Goal: Task Accomplishment & Management: Manage account settings

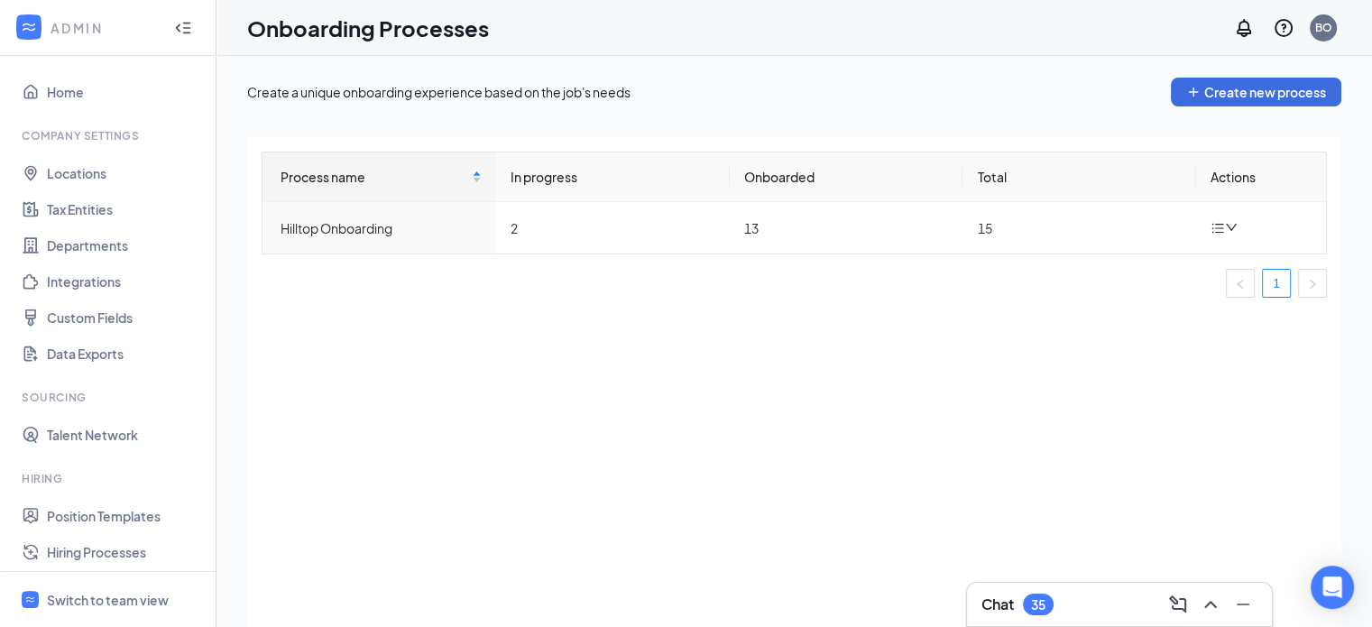
click at [1049, 609] on div "35" at bounding box center [1038, 605] width 31 height 22
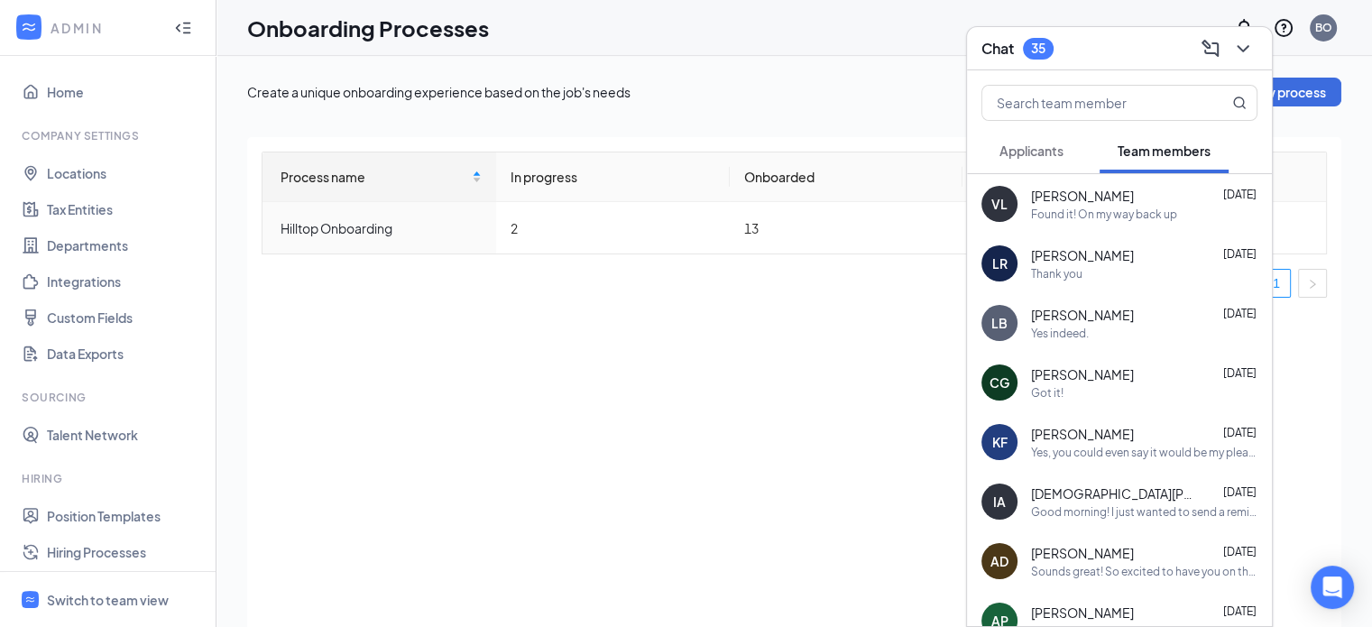
click at [1117, 189] on span "[PERSON_NAME]" at bounding box center [1082, 196] width 103 height 18
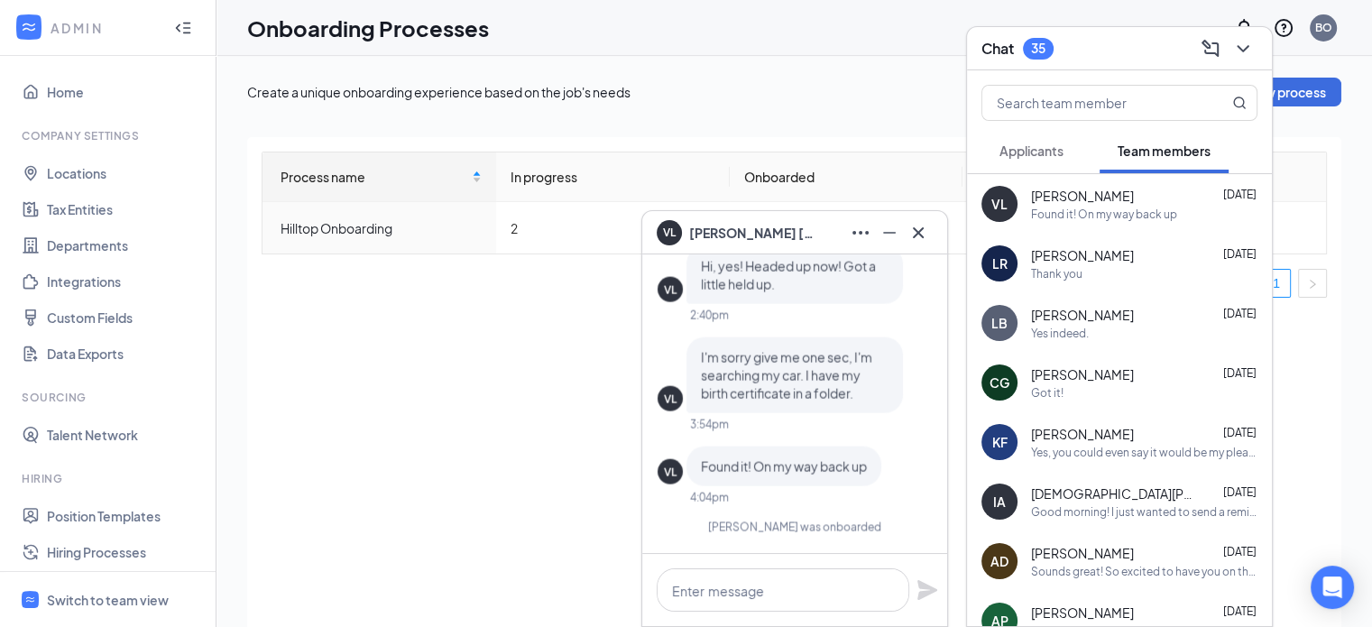
click at [300, 485] on div "Process name In progress Onboarded Total Actions Hilltop Onboarding 2 13 15 1" at bounding box center [794, 404] width 1094 height 535
click at [89, 602] on div "Switch to team view" at bounding box center [108, 600] width 122 height 18
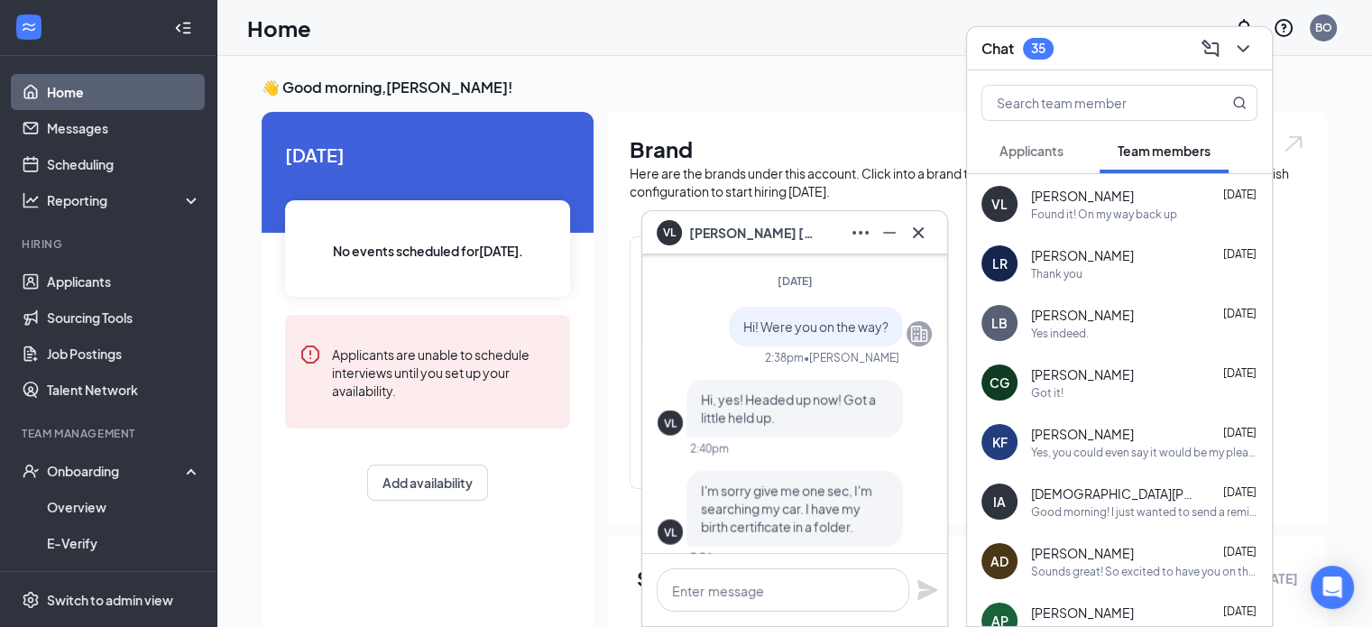
scroll to position [-90, 0]
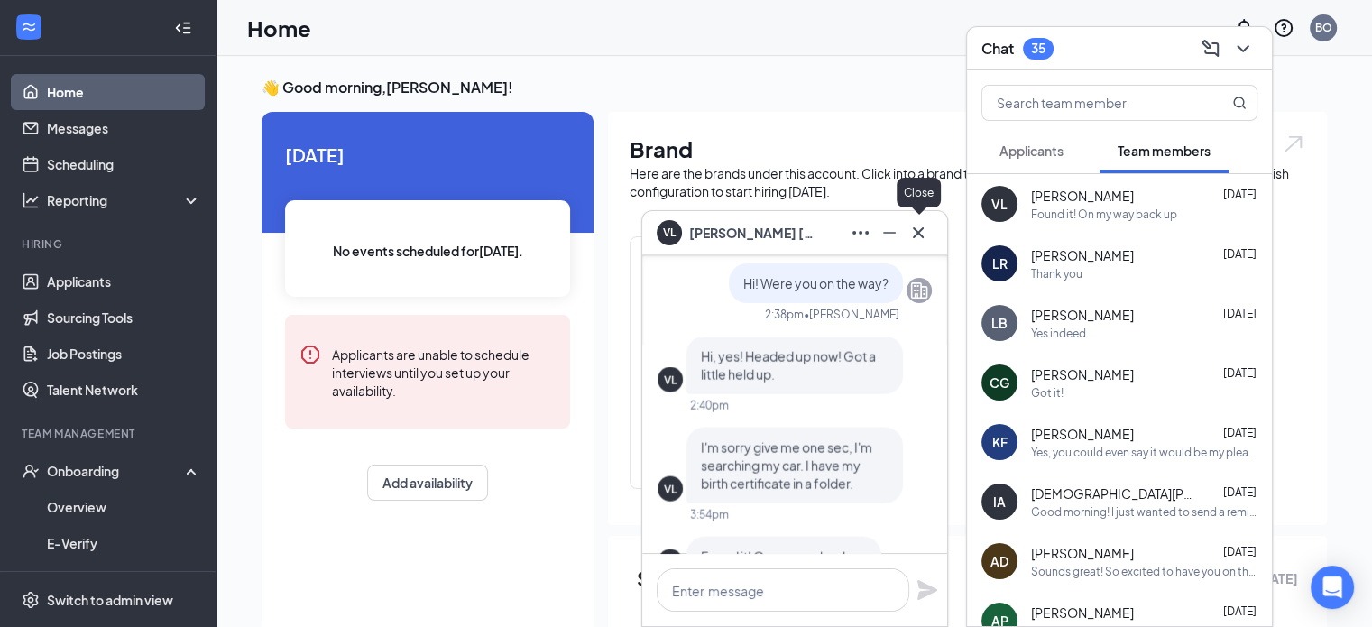
click at [925, 236] on icon "Cross" at bounding box center [919, 233] width 22 height 22
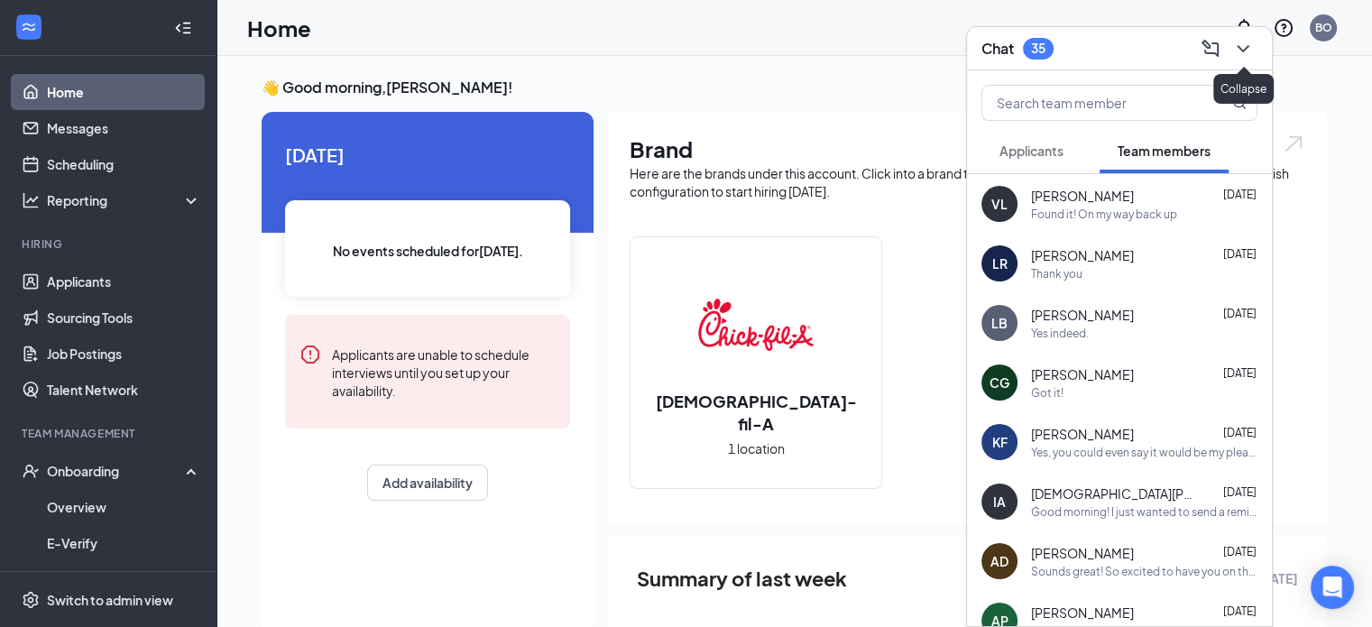
click at [1251, 39] on icon "ChevronDown" at bounding box center [1244, 49] width 22 height 22
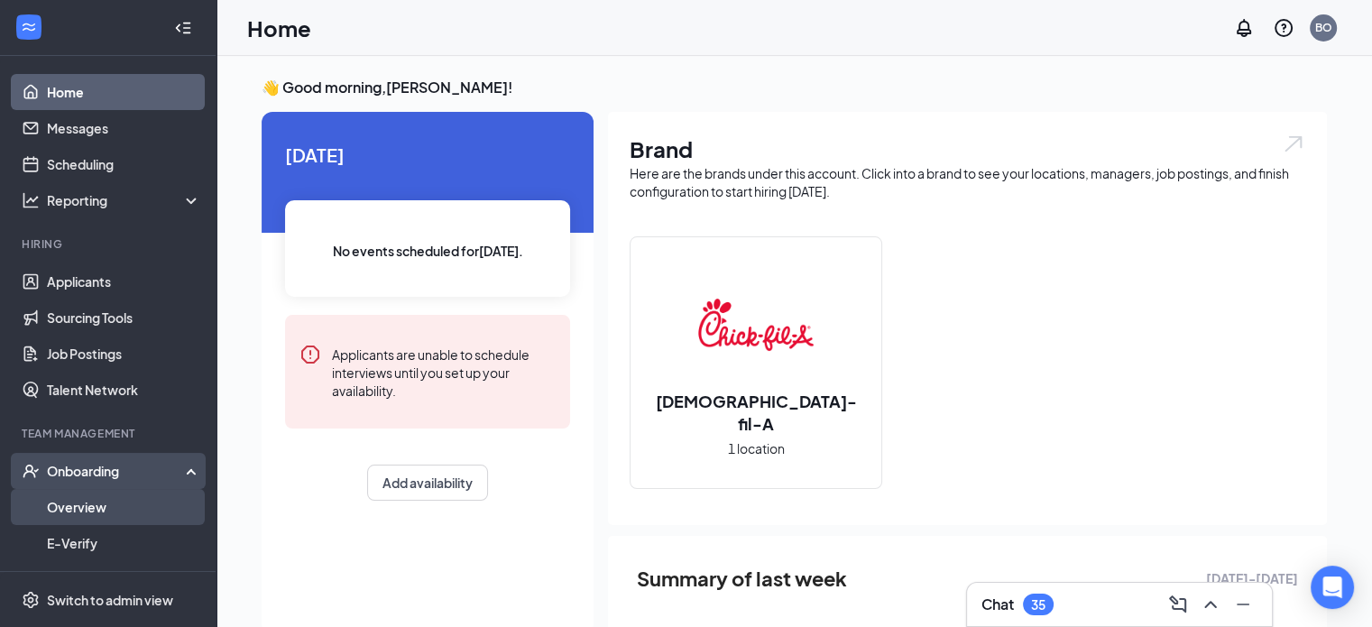
click at [81, 513] on link "Overview" at bounding box center [124, 507] width 154 height 36
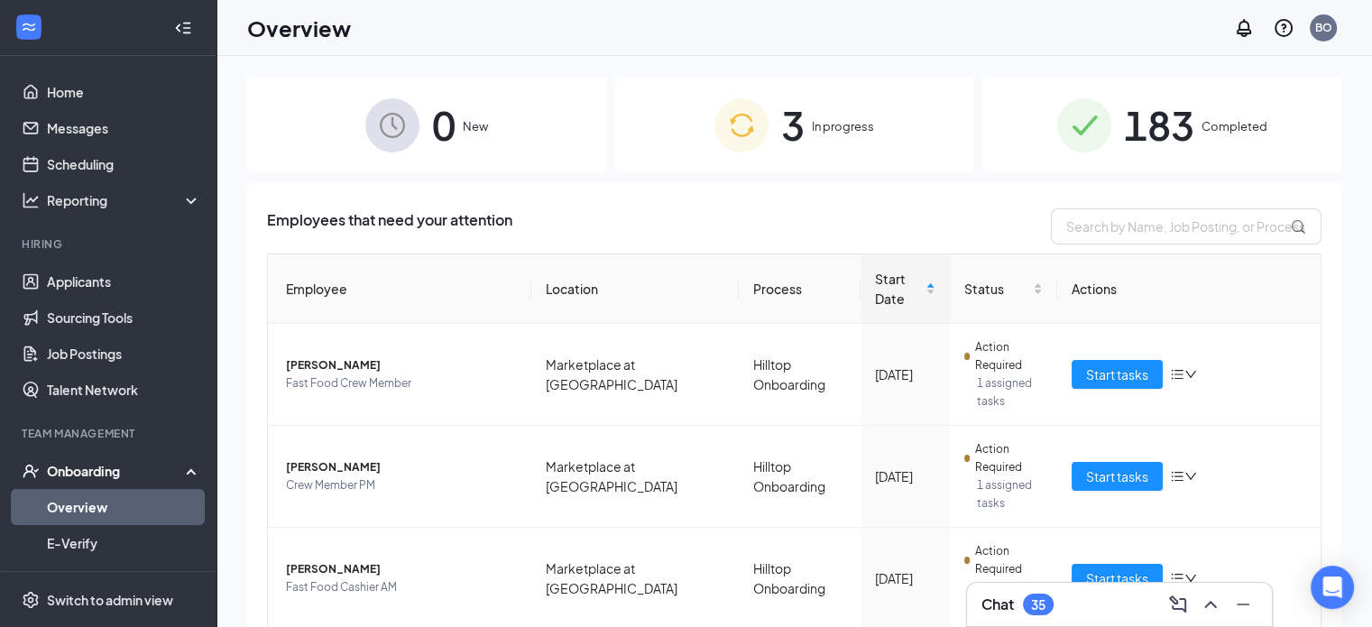
click at [781, 118] on span "3" at bounding box center [792, 125] width 23 height 62
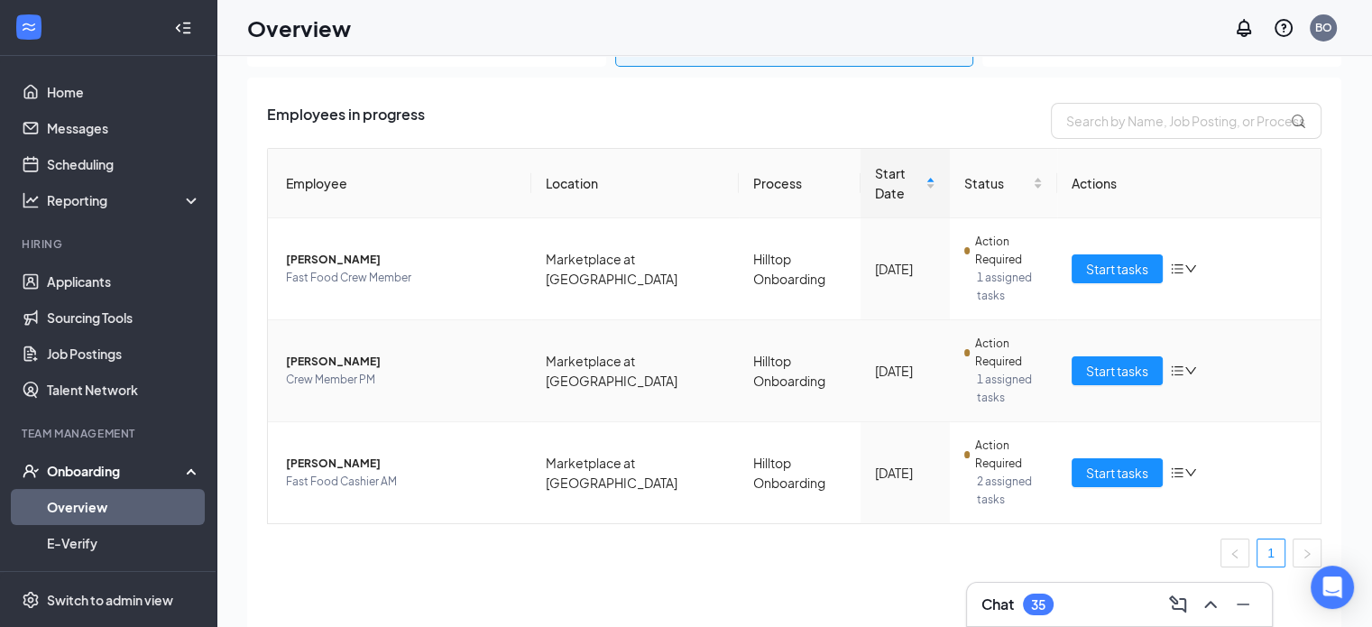
scroll to position [81, 0]
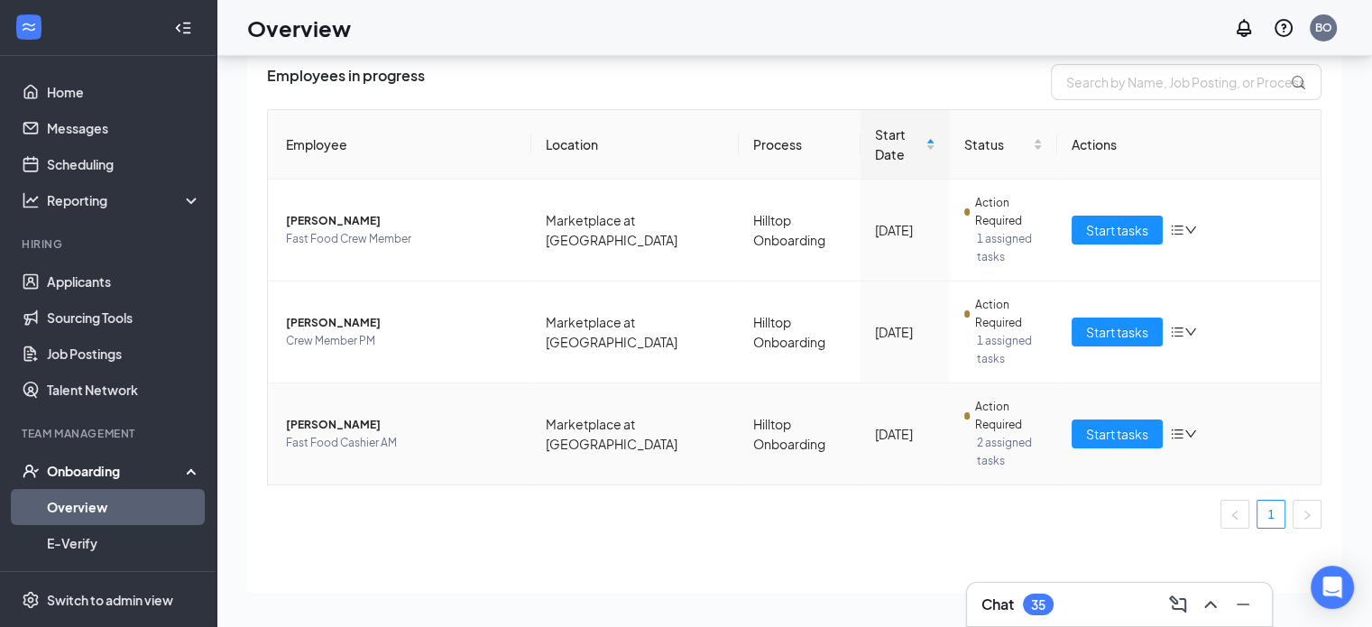
click at [343, 420] on span "[PERSON_NAME]" at bounding box center [401, 425] width 231 height 18
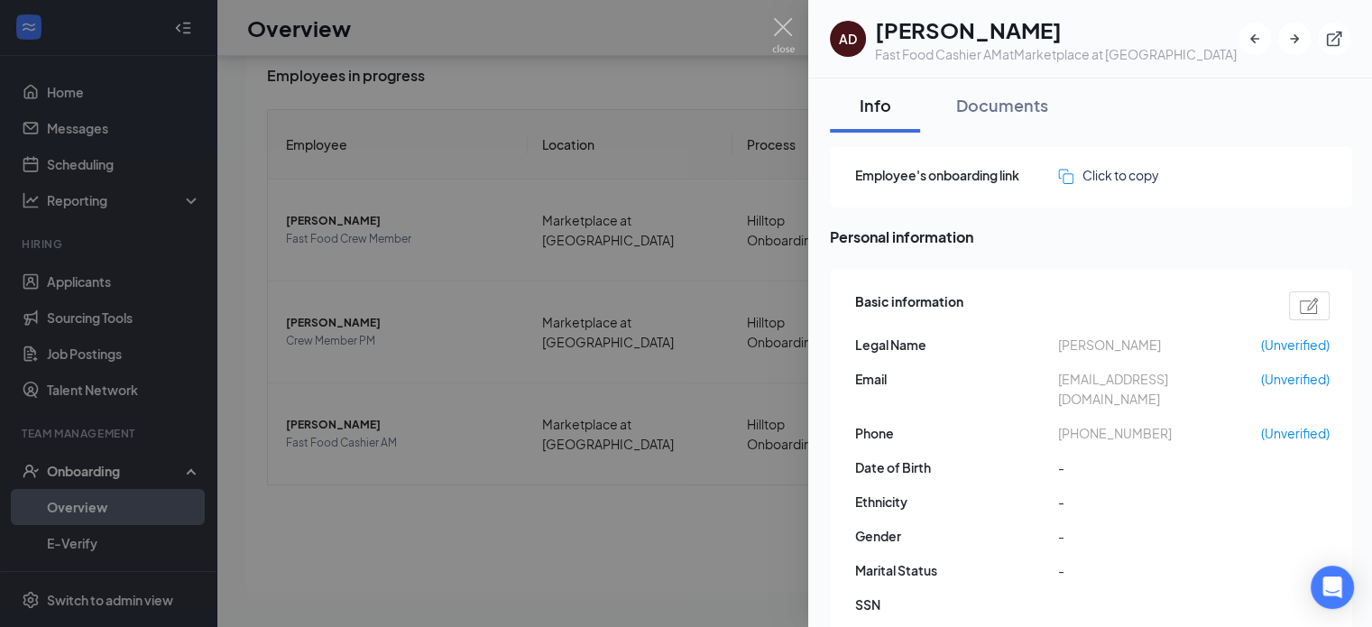
click at [775, 14] on div at bounding box center [686, 313] width 1372 height 627
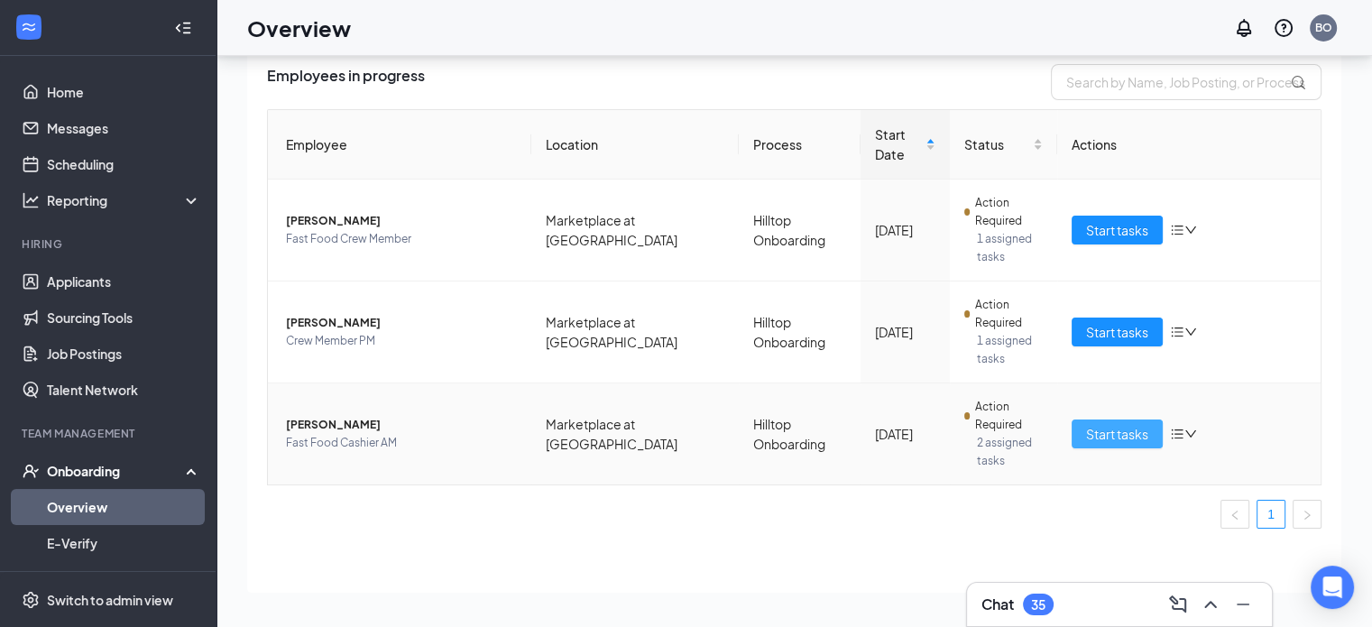
click at [1086, 426] on span "Start tasks" at bounding box center [1117, 434] width 62 height 20
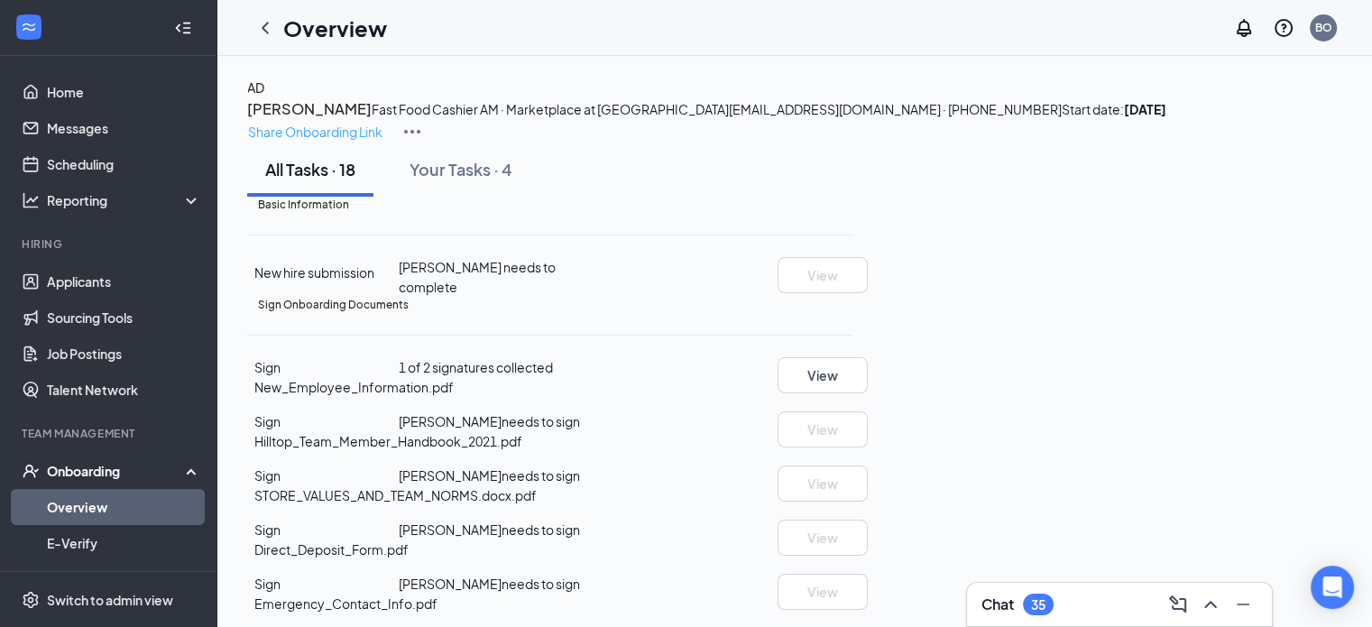
click at [383, 122] on p "Share Onboarding Link" at bounding box center [315, 132] width 134 height 20
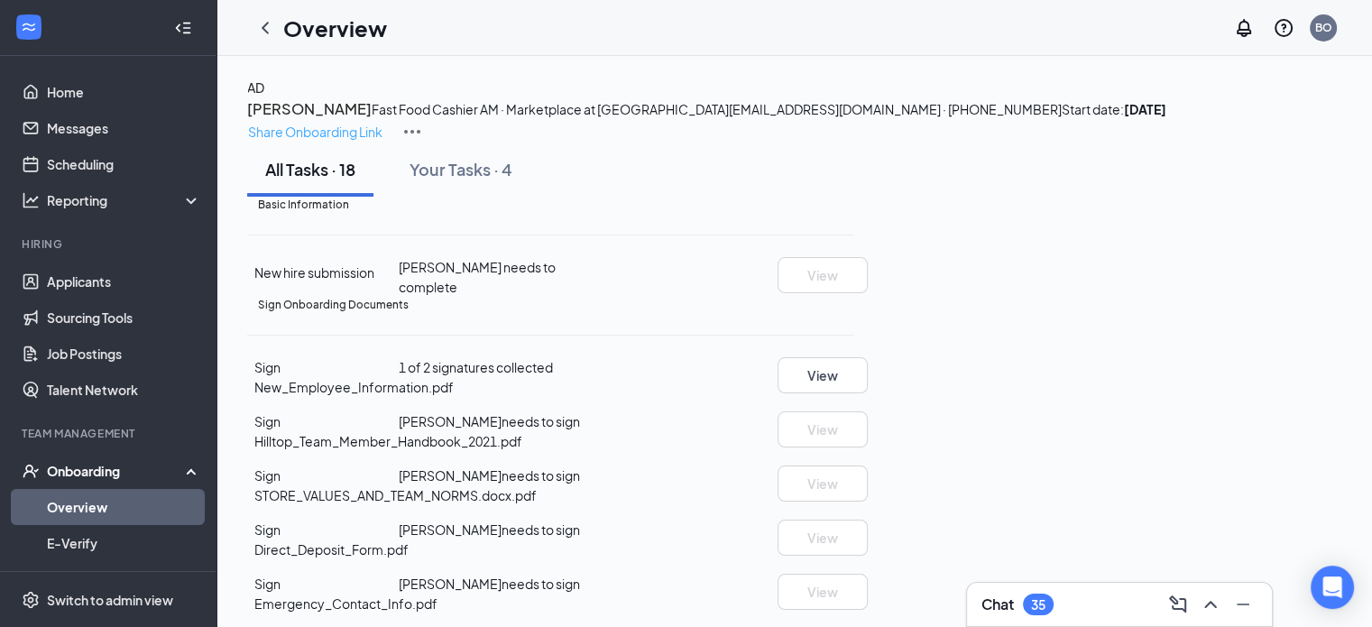
click at [383, 122] on p "Share Onboarding Link" at bounding box center [315, 132] width 134 height 20
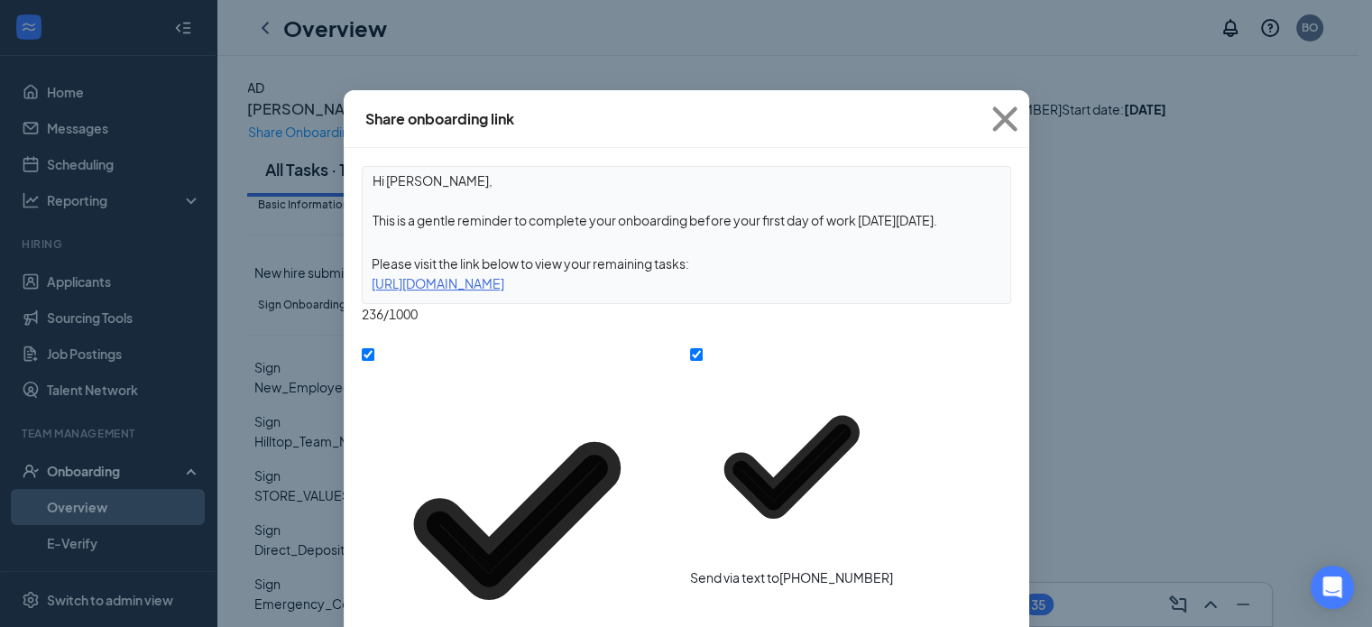
click at [960, 219] on textarea "Hi [PERSON_NAME], This is a gentle reminder to complete your onboarding before …" at bounding box center [687, 200] width 648 height 67
click at [1011, 119] on icon "Cross" at bounding box center [1005, 119] width 49 height 49
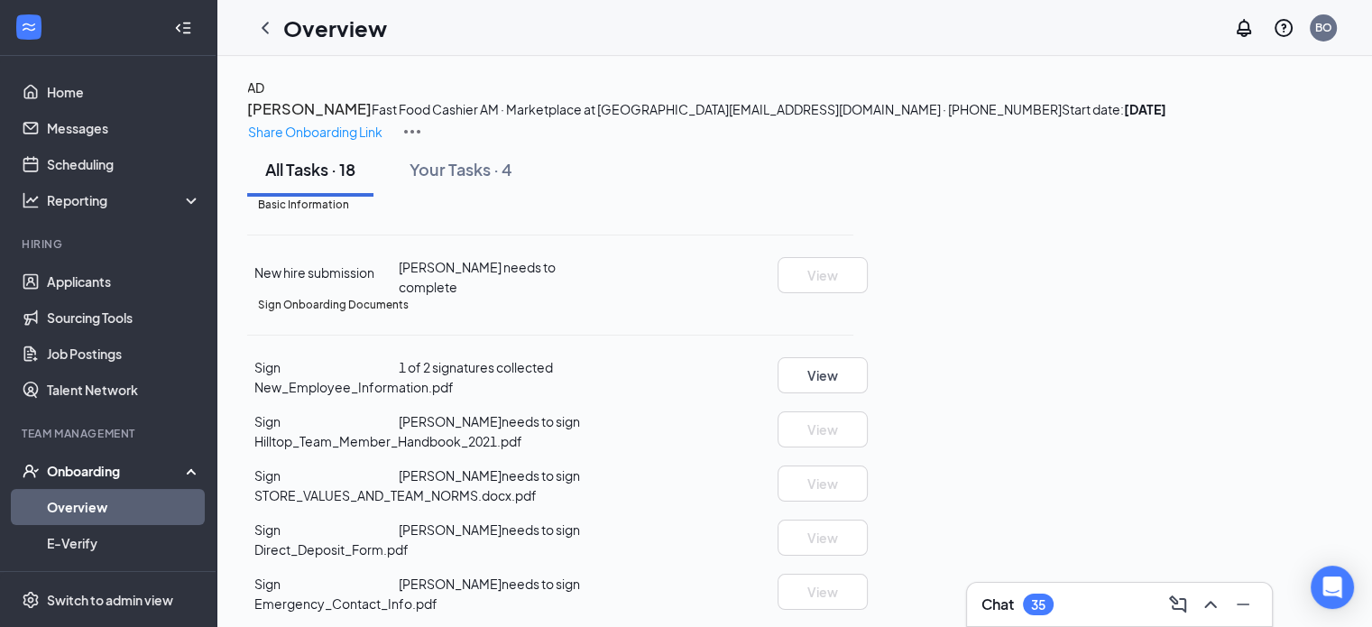
click at [1061, 609] on div "Chat 35" at bounding box center [1120, 604] width 276 height 29
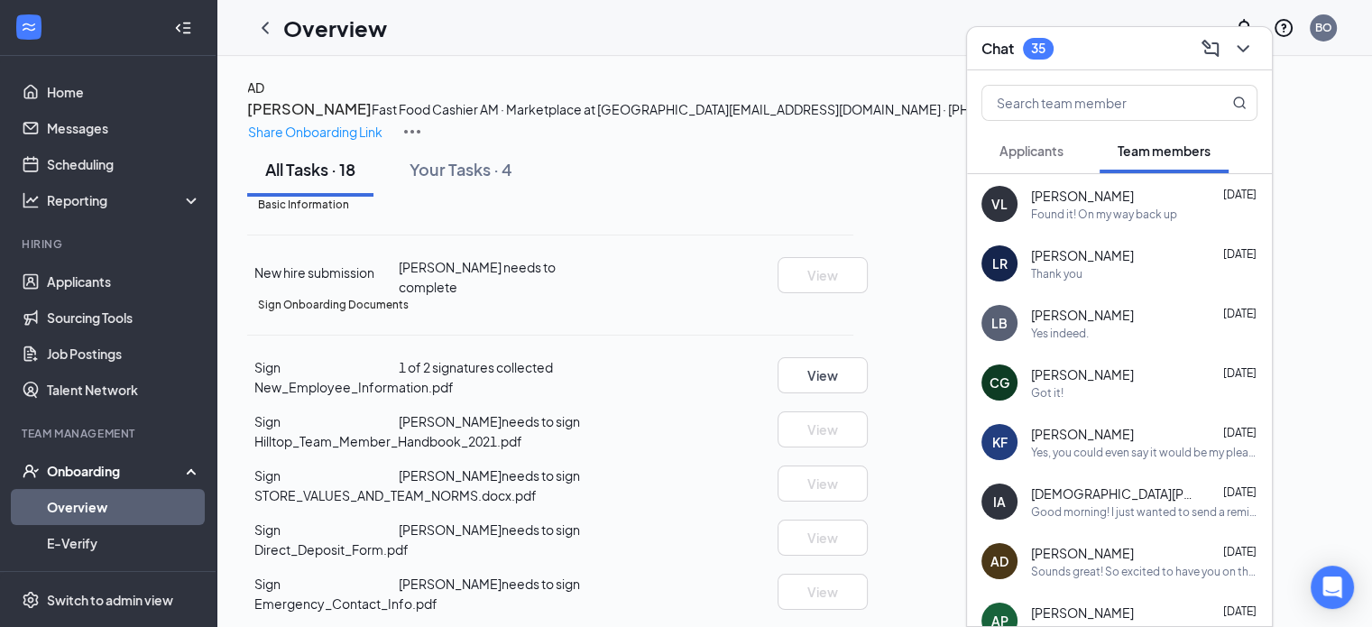
click at [1147, 538] on div "AD [PERSON_NAME] [DATE] Sounds great! So excited to have you on the team!" at bounding box center [1119, 561] width 305 height 60
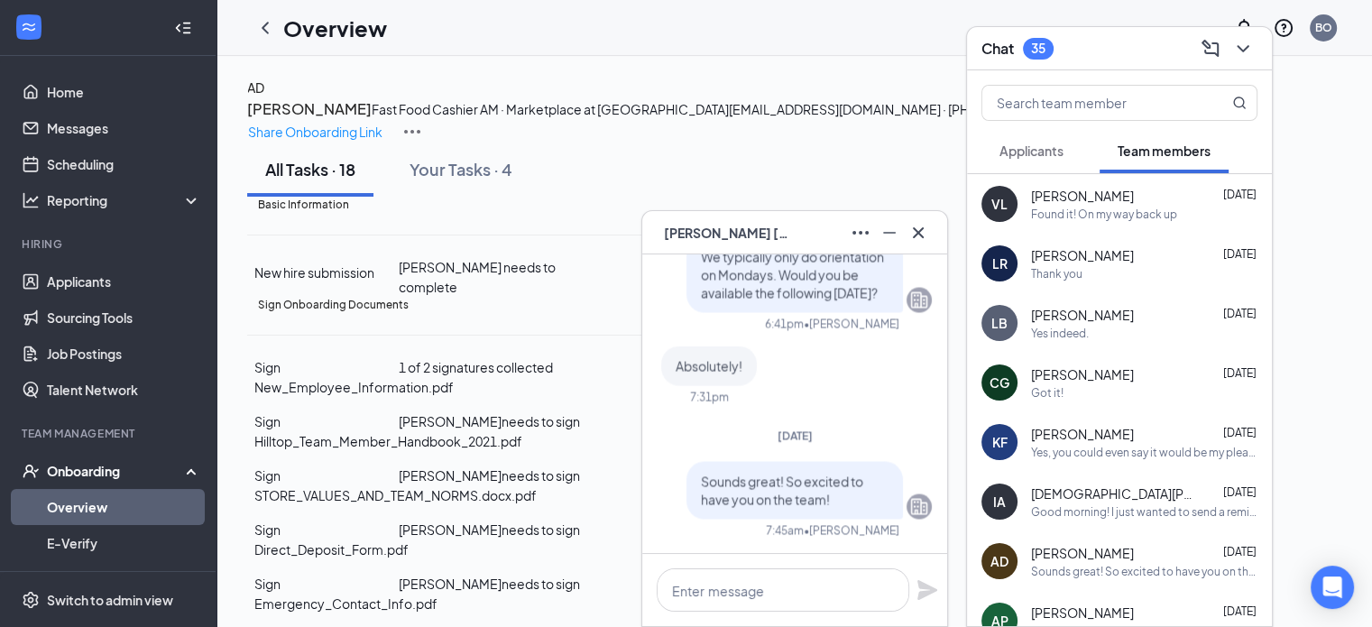
click at [919, 235] on icon "Cross" at bounding box center [919, 233] width 22 height 22
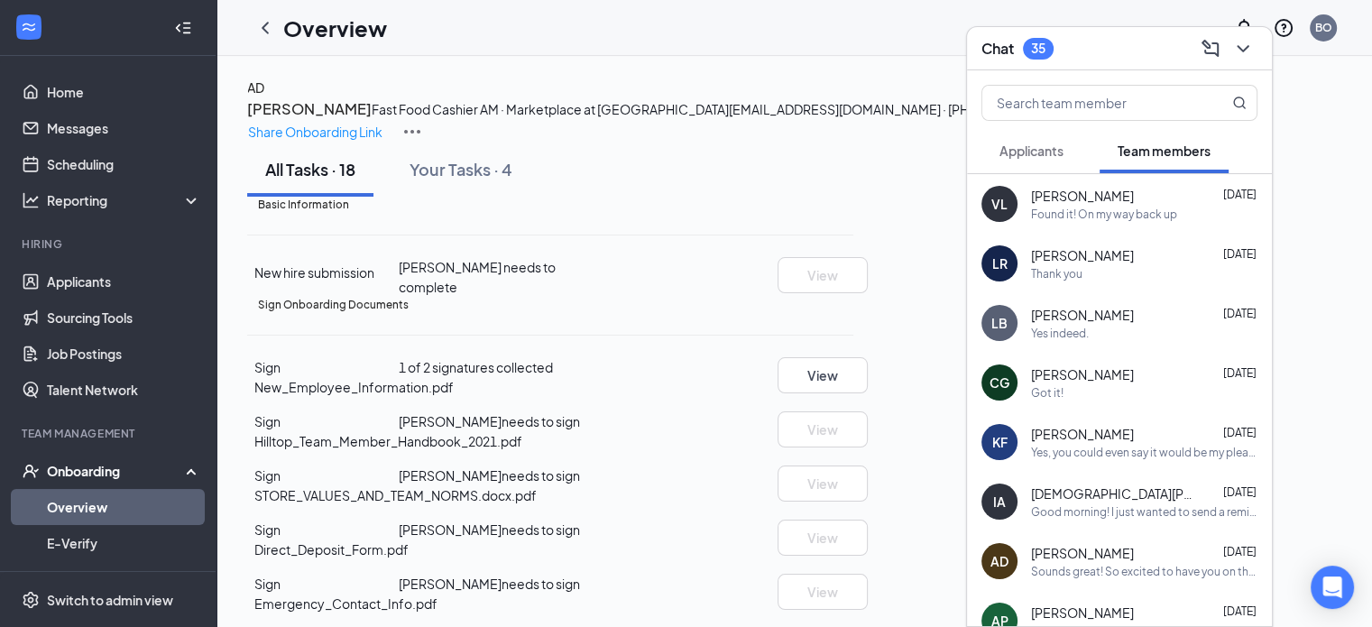
click at [1104, 559] on span "[PERSON_NAME]" at bounding box center [1082, 553] width 103 height 18
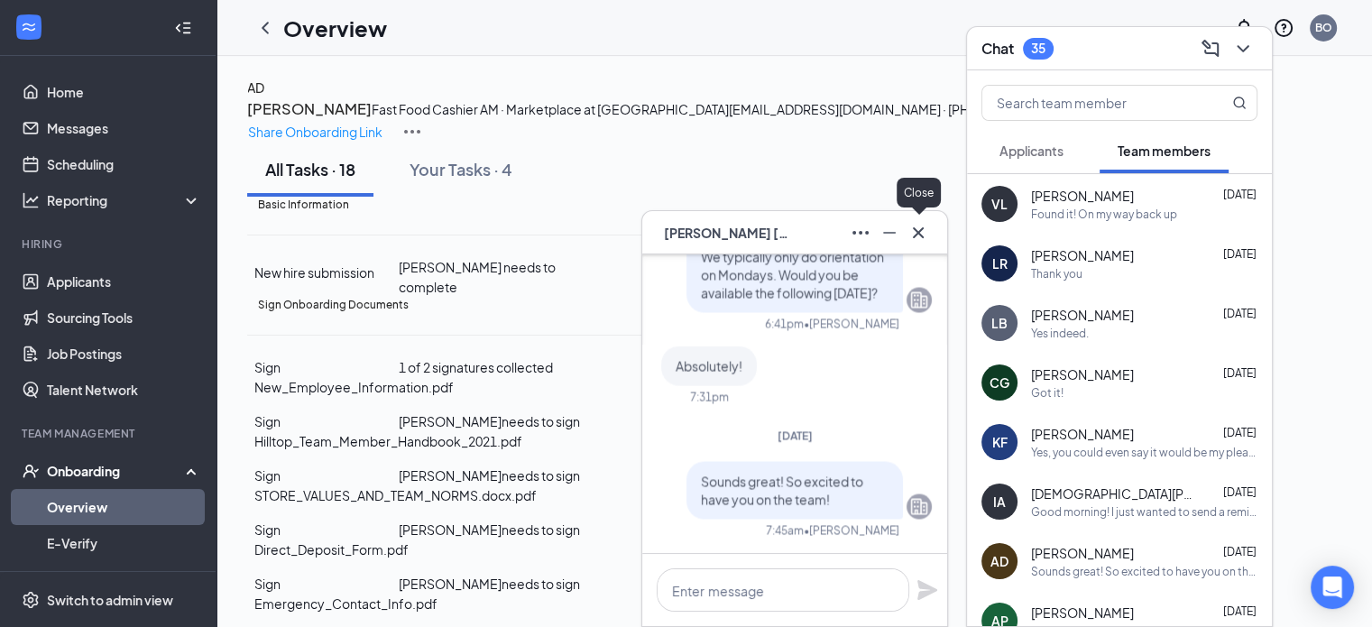
click at [928, 236] on icon "Cross" at bounding box center [919, 233] width 22 height 22
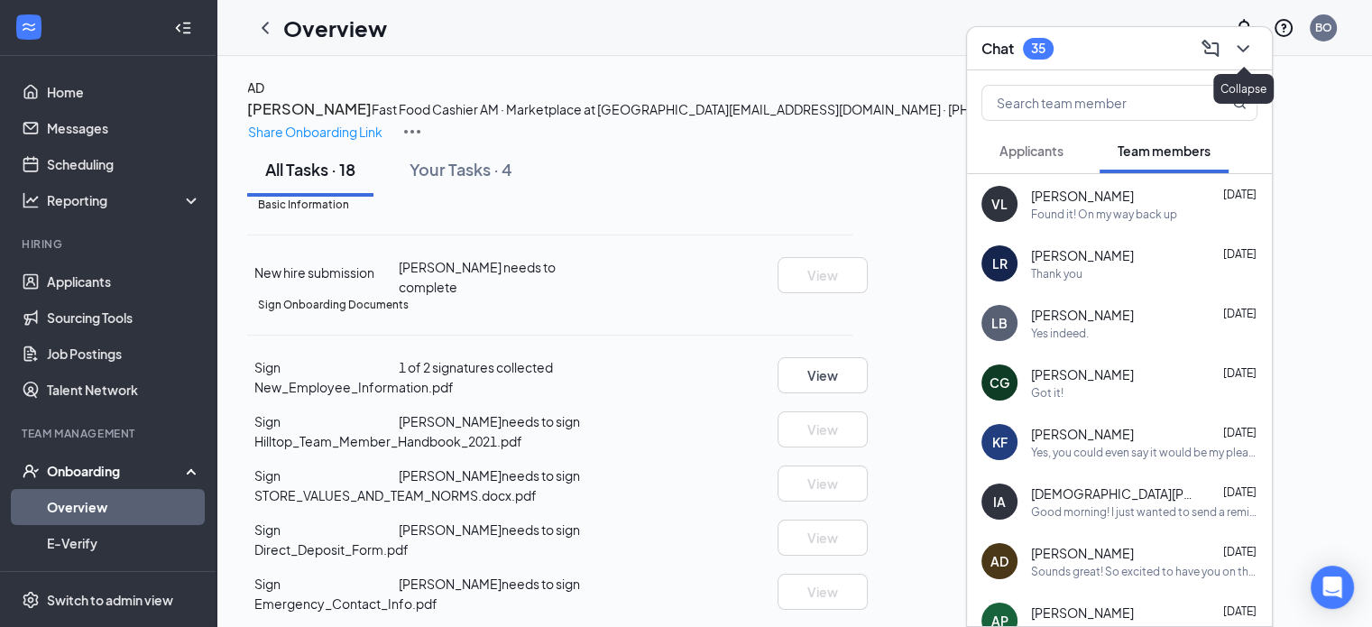
click at [1249, 51] on icon "ChevronDown" at bounding box center [1244, 49] width 22 height 22
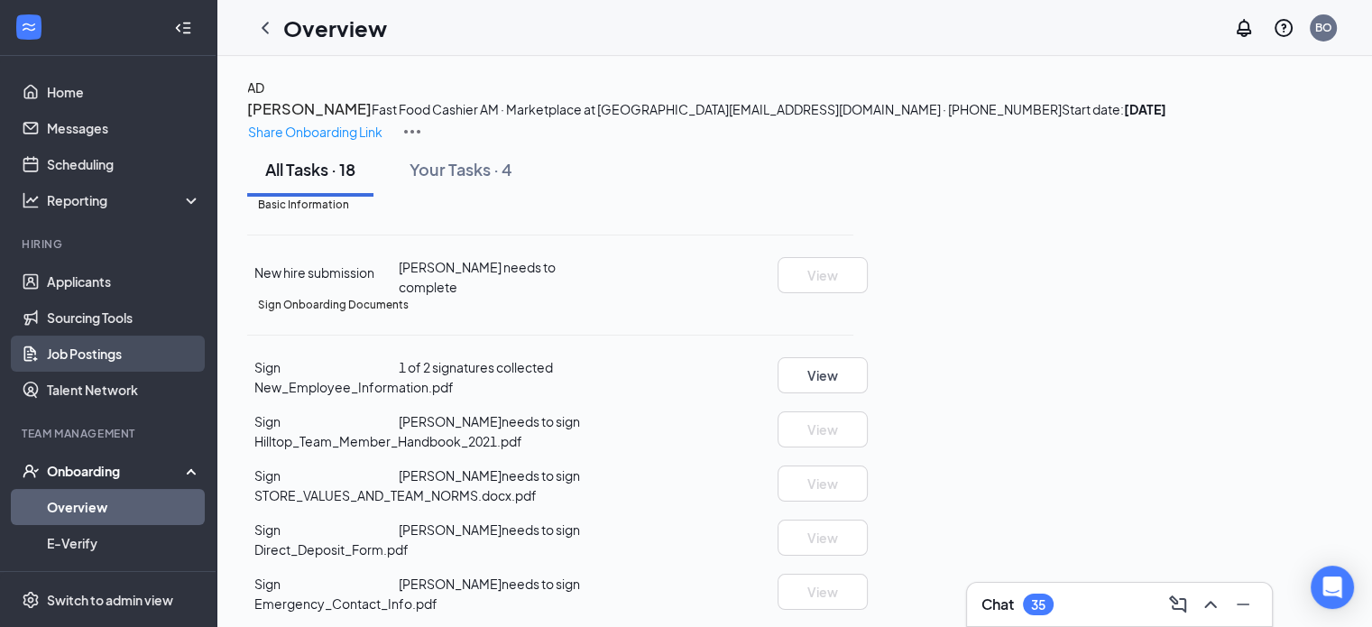
click at [98, 344] on link "Job Postings" at bounding box center [124, 354] width 154 height 36
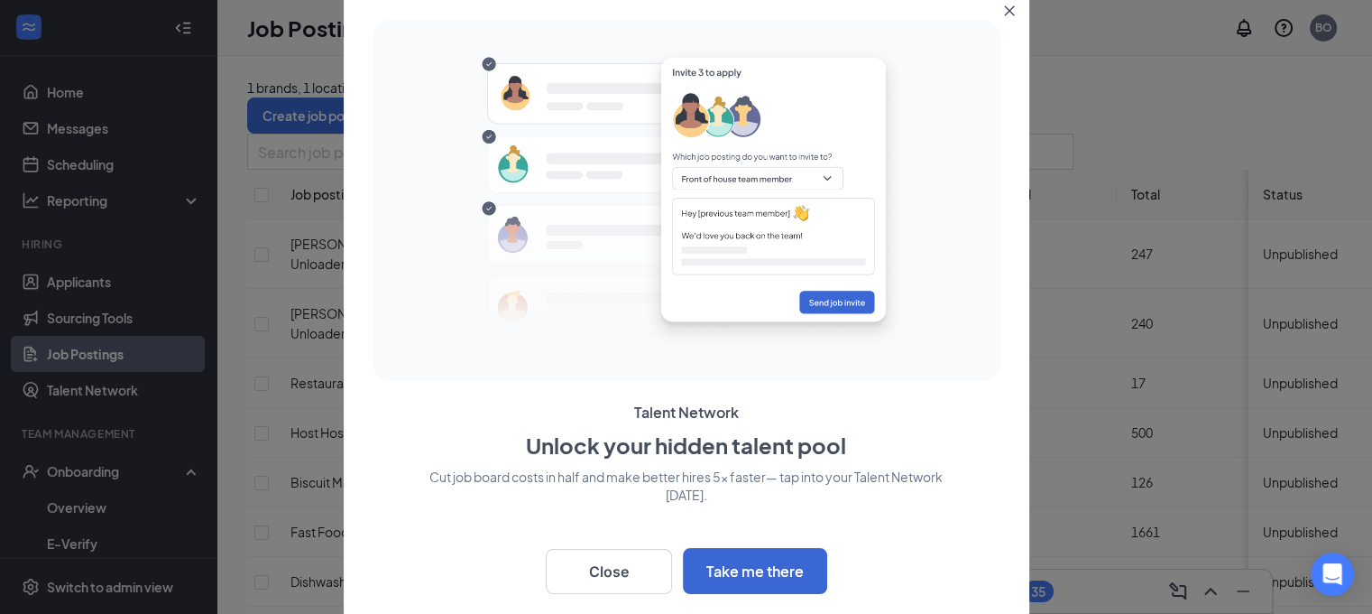
click at [615, 596] on div "Talent Network Unlock your hidden talent pool Cut job board costs in half and m…" at bounding box center [687, 307] width 686 height 632
click at [606, 563] on button "Close" at bounding box center [609, 571] width 126 height 45
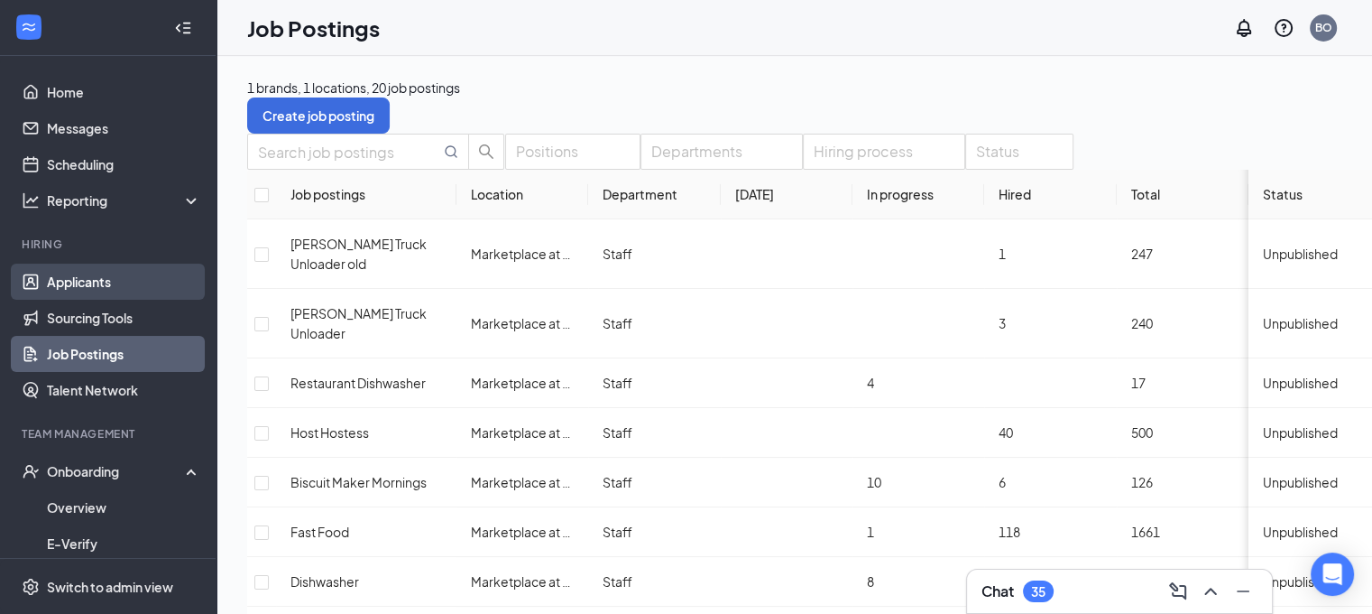
click at [97, 281] on link "Applicants" at bounding box center [124, 281] width 154 height 36
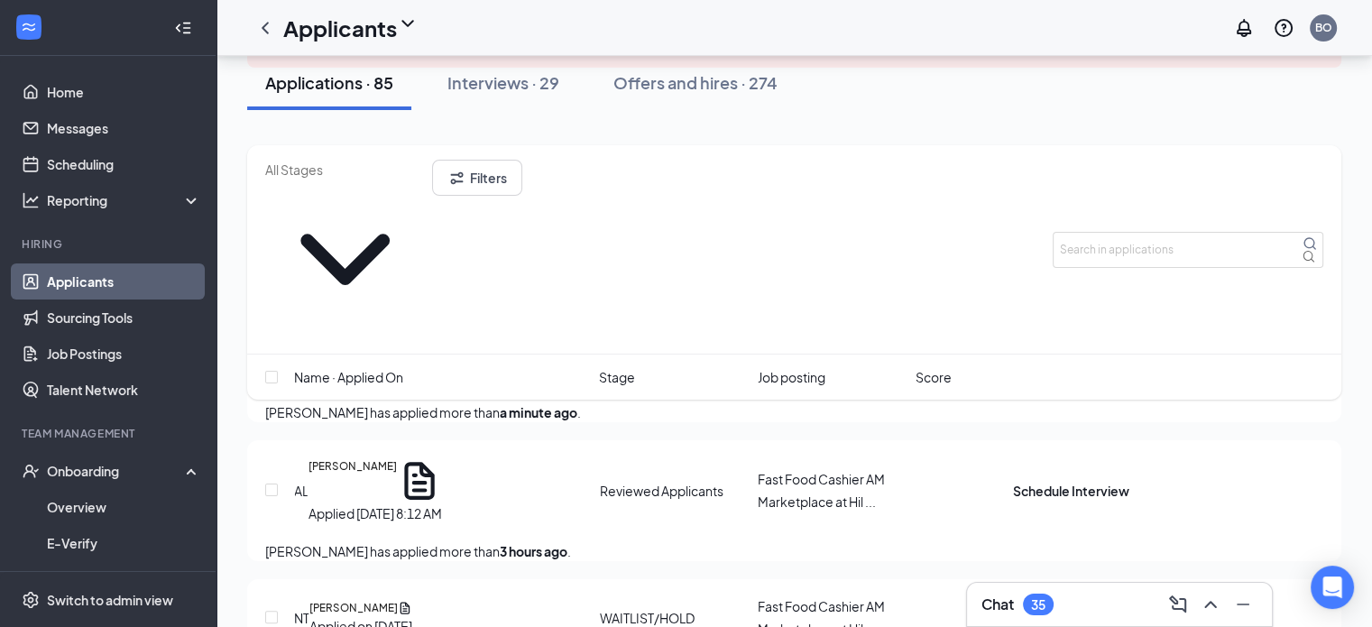
scroll to position [451, 0]
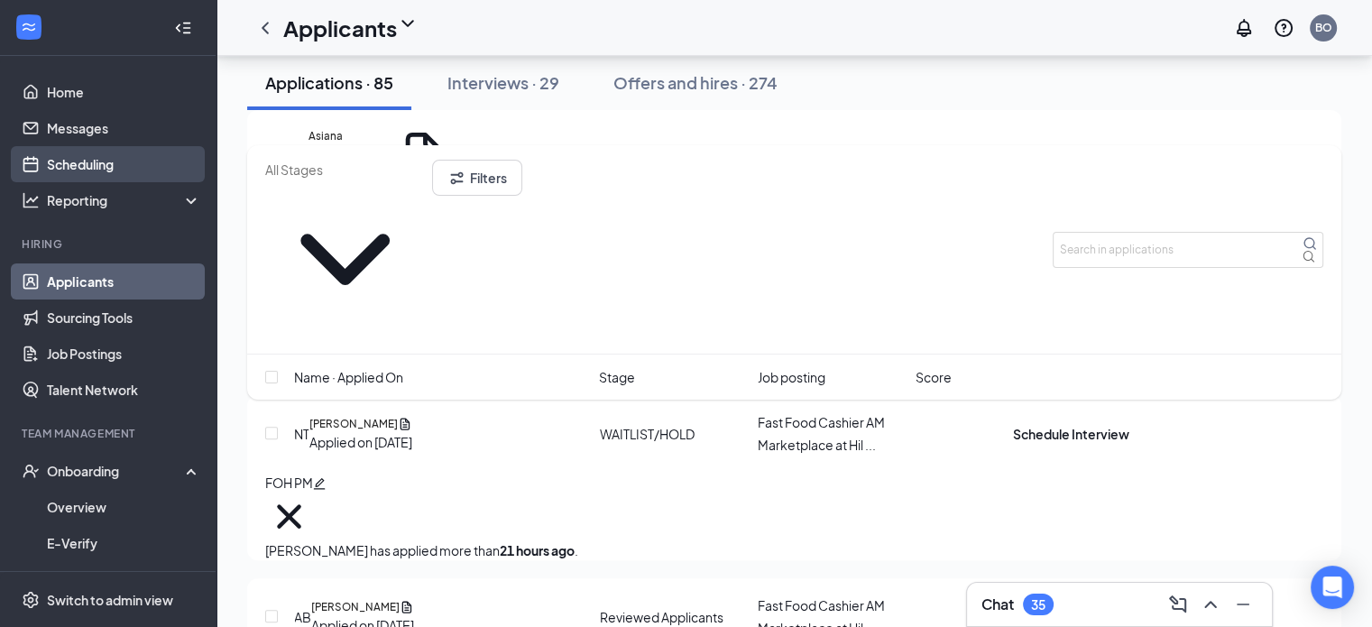
click at [106, 165] on link "Scheduling" at bounding box center [124, 164] width 154 height 36
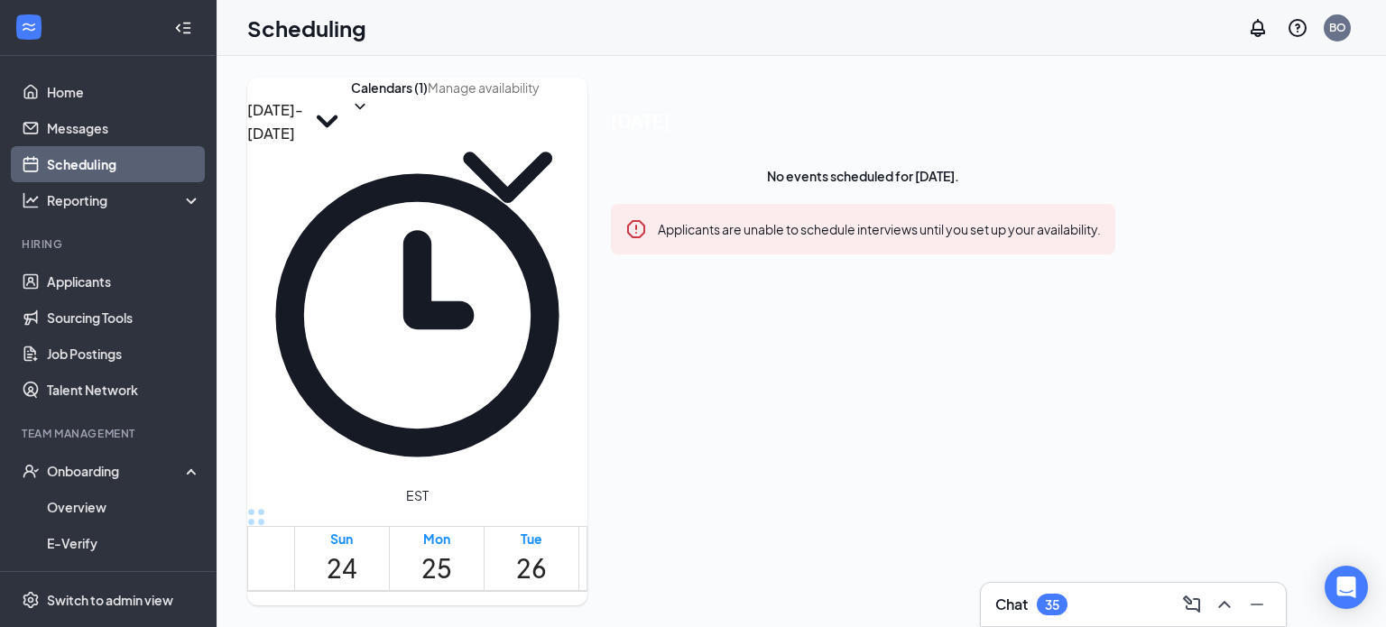
scroll to position [887, 0]
click at [428, 115] on button "Calendars (1)" at bounding box center [389, 97] width 77 height 38
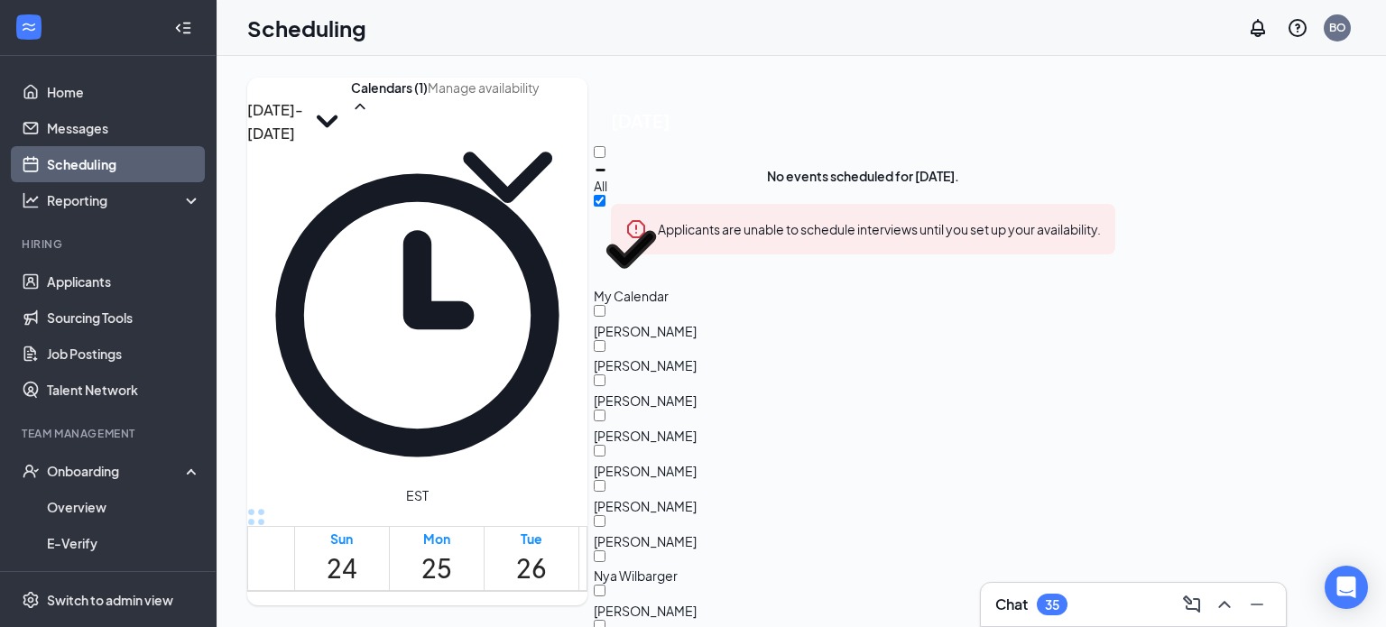
click at [672, 172] on div "All" at bounding box center [675, 170] width 162 height 49
checkbox input "true"
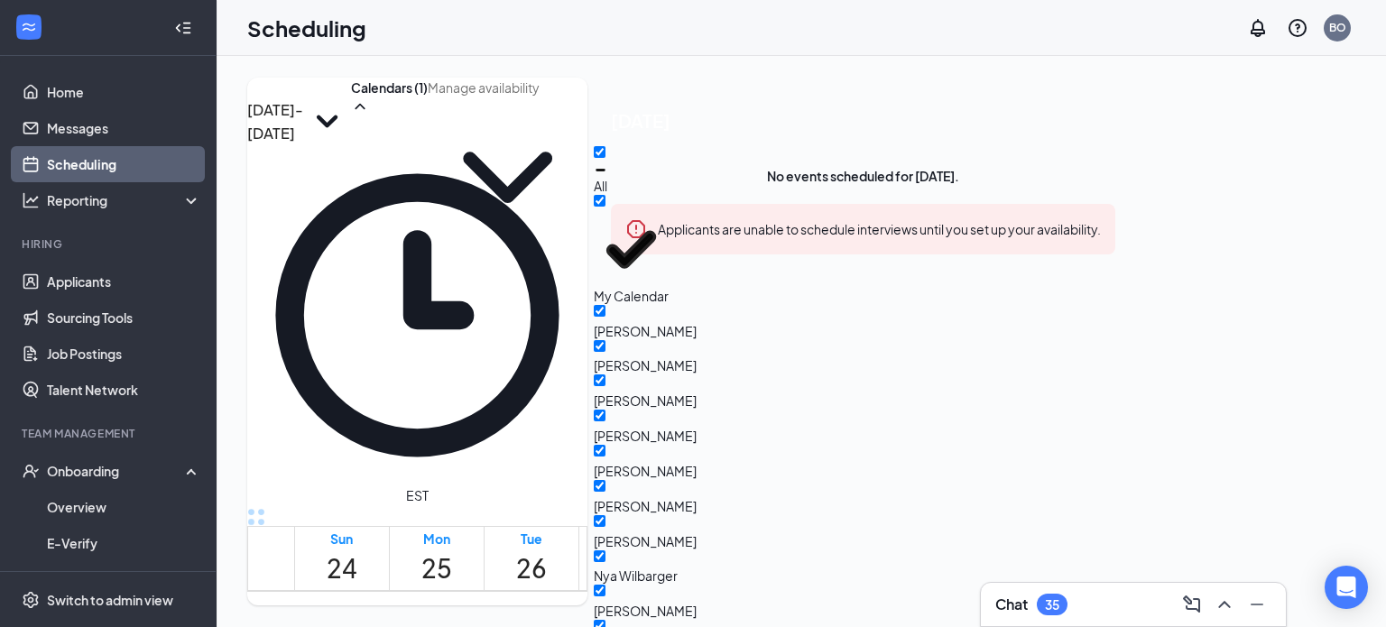
checkbox input "true"
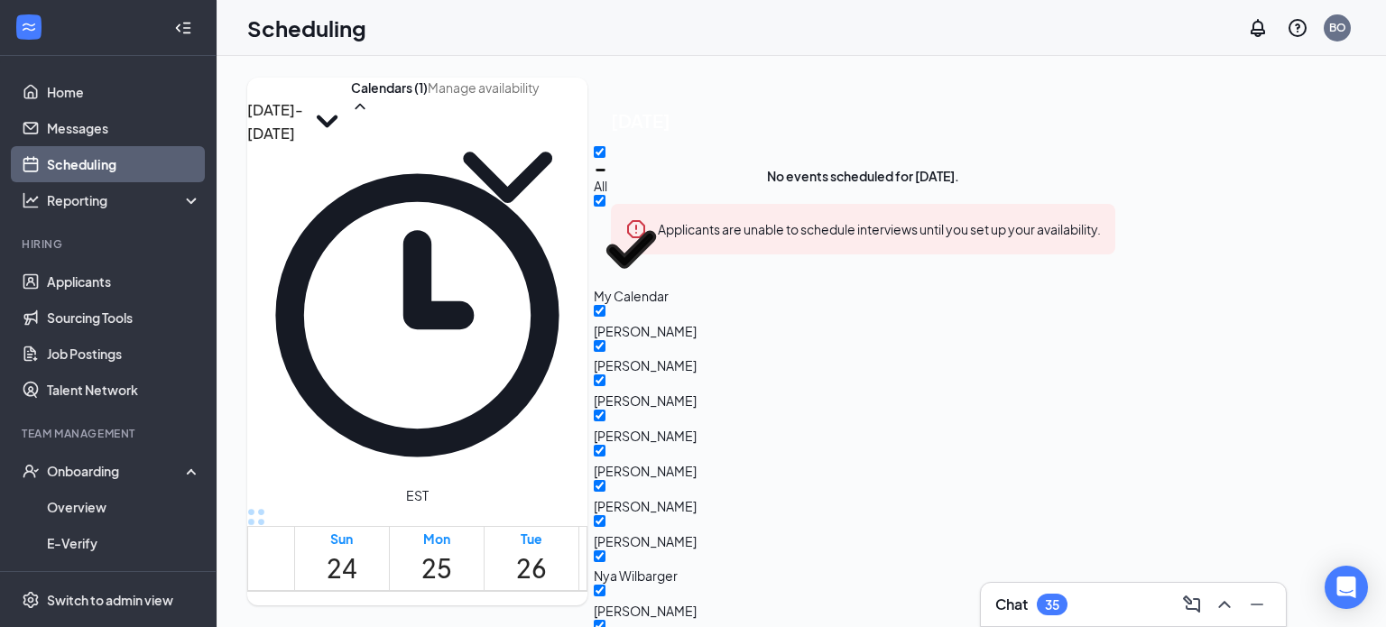
checkbox input "true"
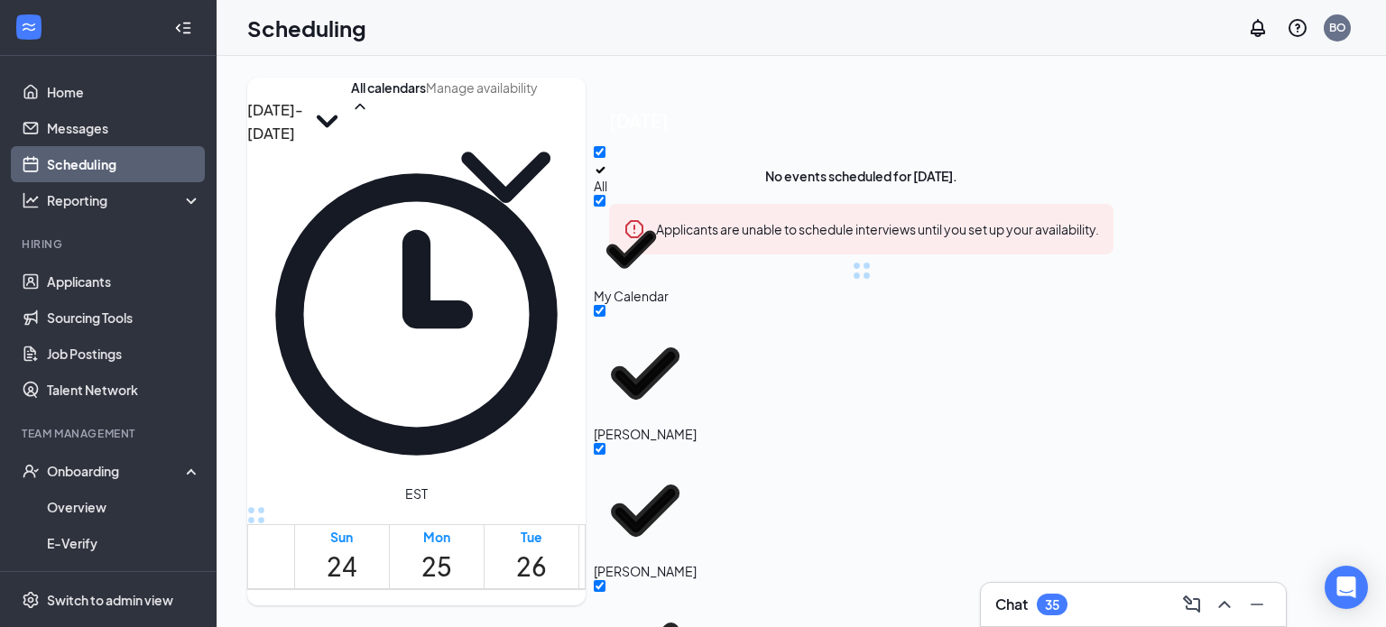
click at [559, 96] on div "[DATE] - [DATE] All calendars EST Sun 24 Mon 25 Tue 26 Wed 27 Thu 28 Fri 29 Sat…" at bounding box center [416, 342] width 338 height 528
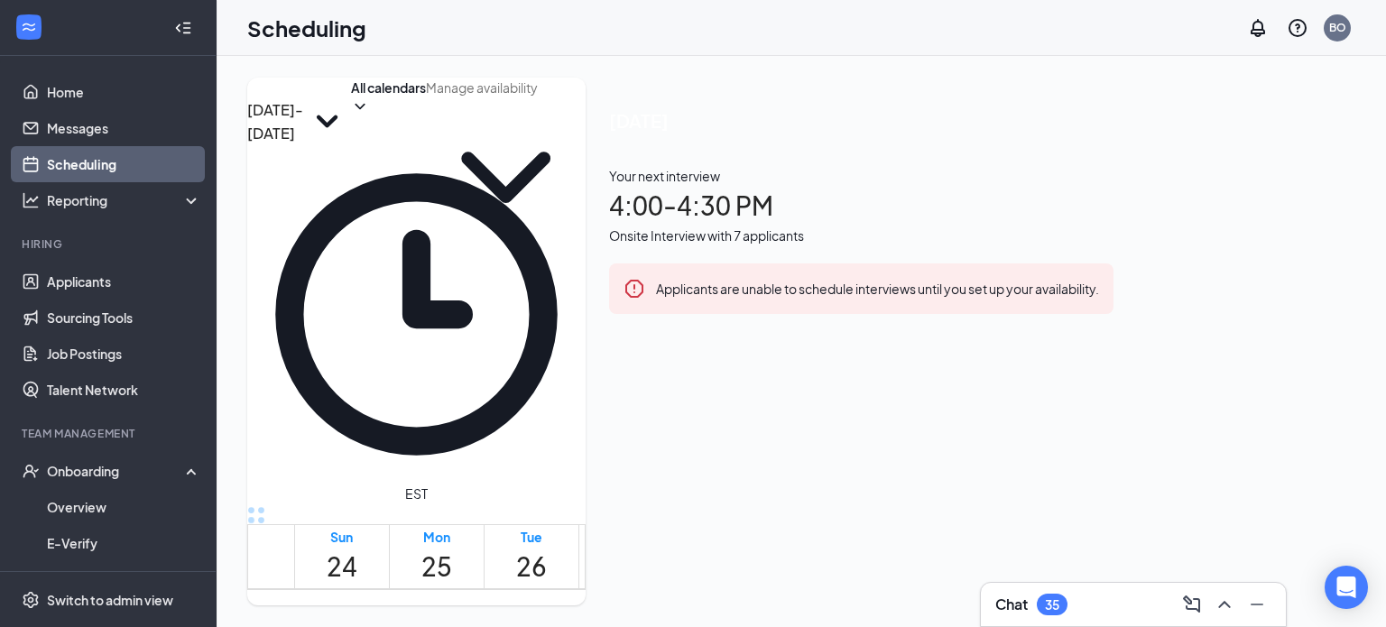
scroll to position [1609, 0]
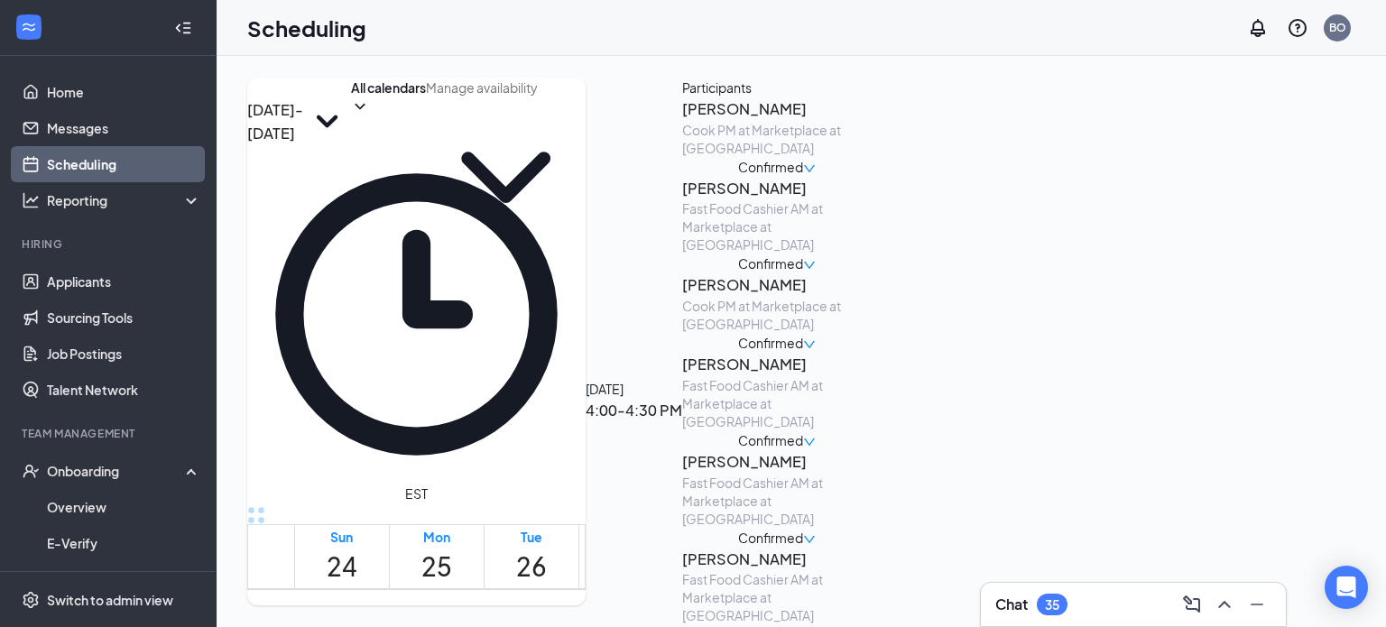
click at [872, 121] on h3 "[PERSON_NAME]" at bounding box center [776, 108] width 189 height 23
